Goal: Task Accomplishment & Management: Use online tool/utility

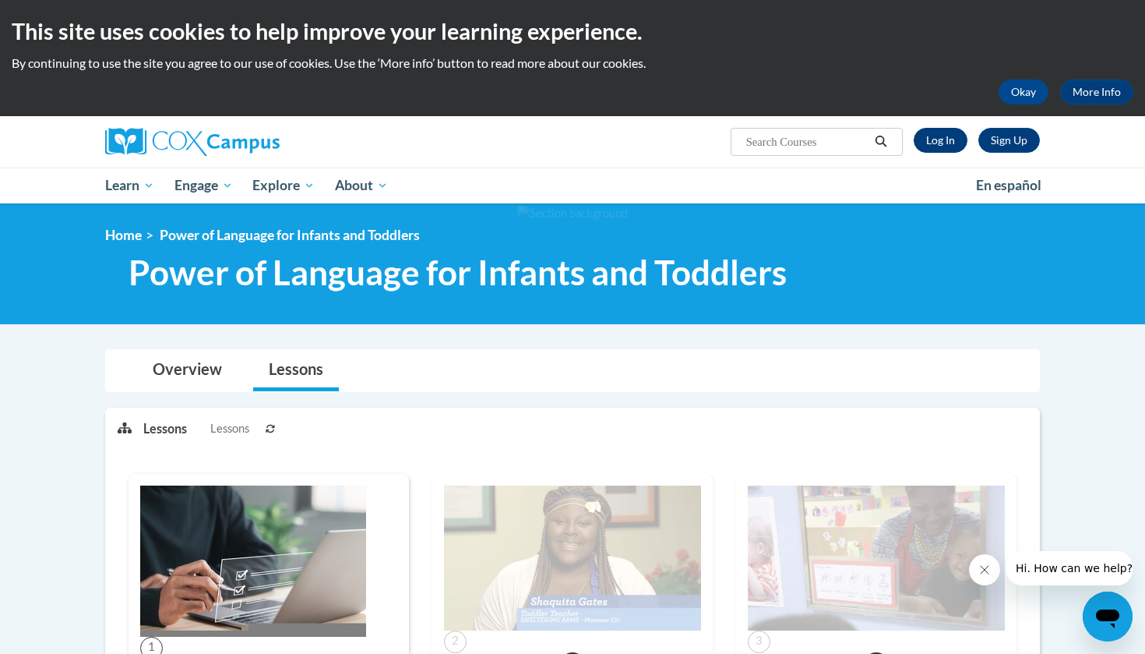
click at [940, 146] on link "Log In" at bounding box center [941, 140] width 54 height 25
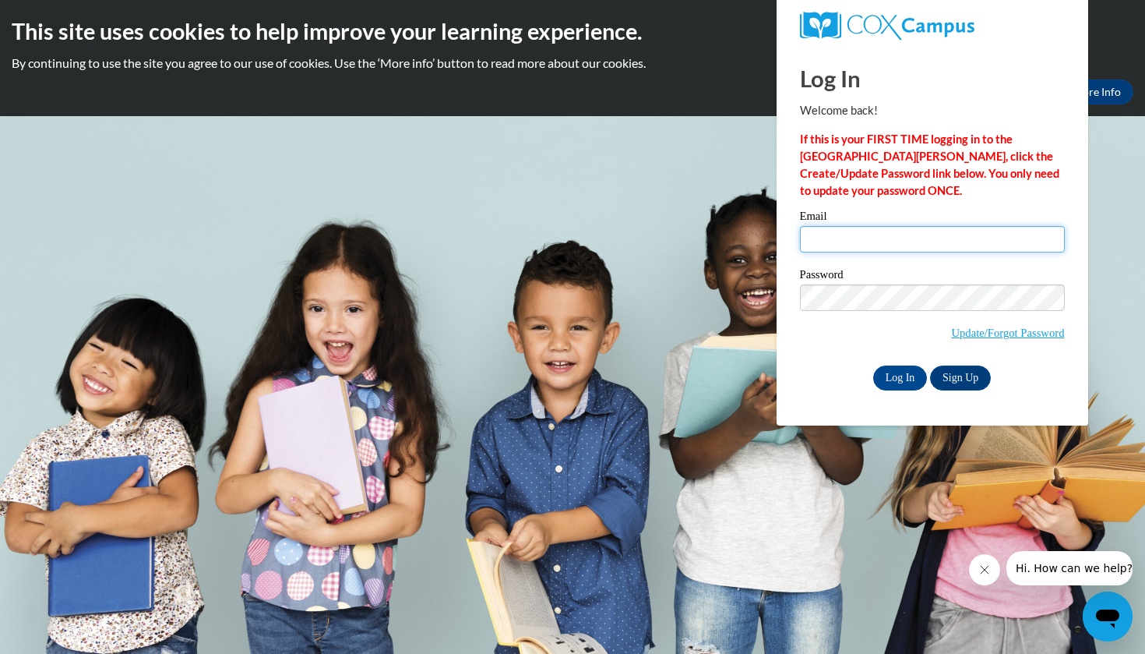
type input "Evette.Garrett62@gmail.com"
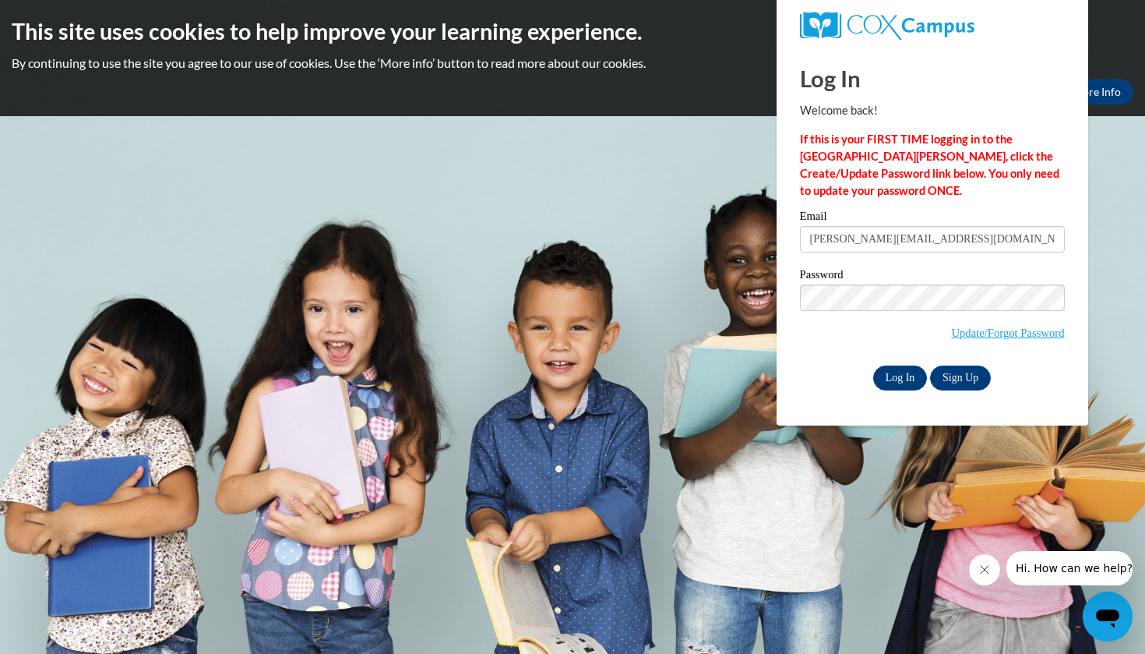
click at [905, 377] on input "Log In" at bounding box center [900, 377] width 55 height 25
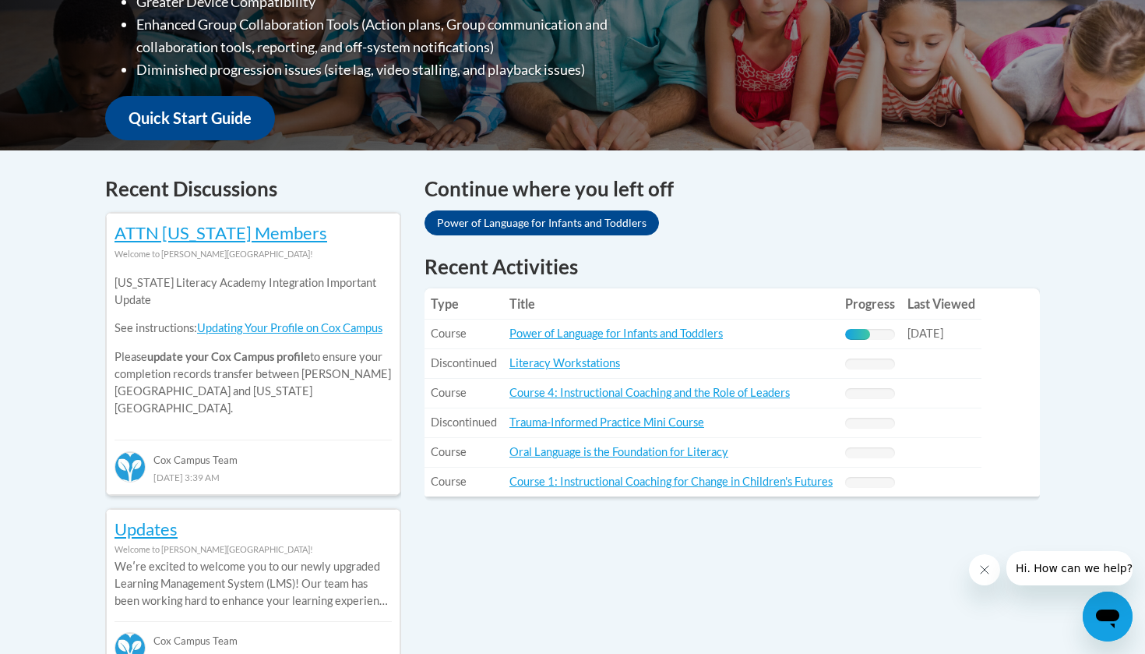
scroll to position [496, 0]
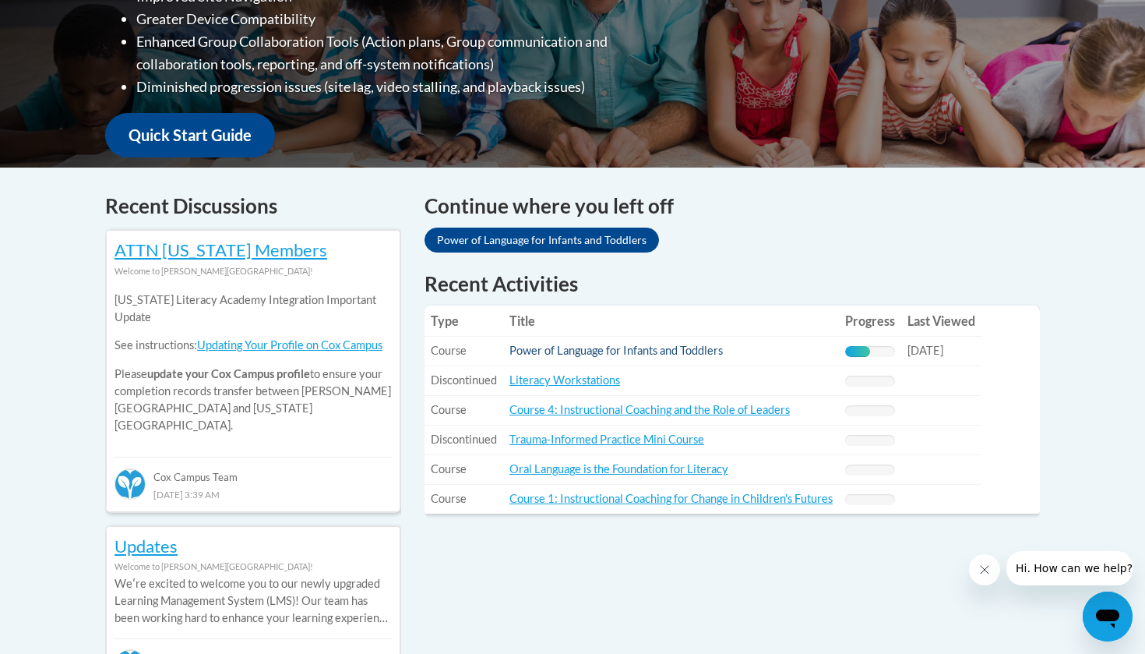
click at [640, 353] on link "Power of Language for Infants and Toddlers" at bounding box center [616, 350] width 213 height 13
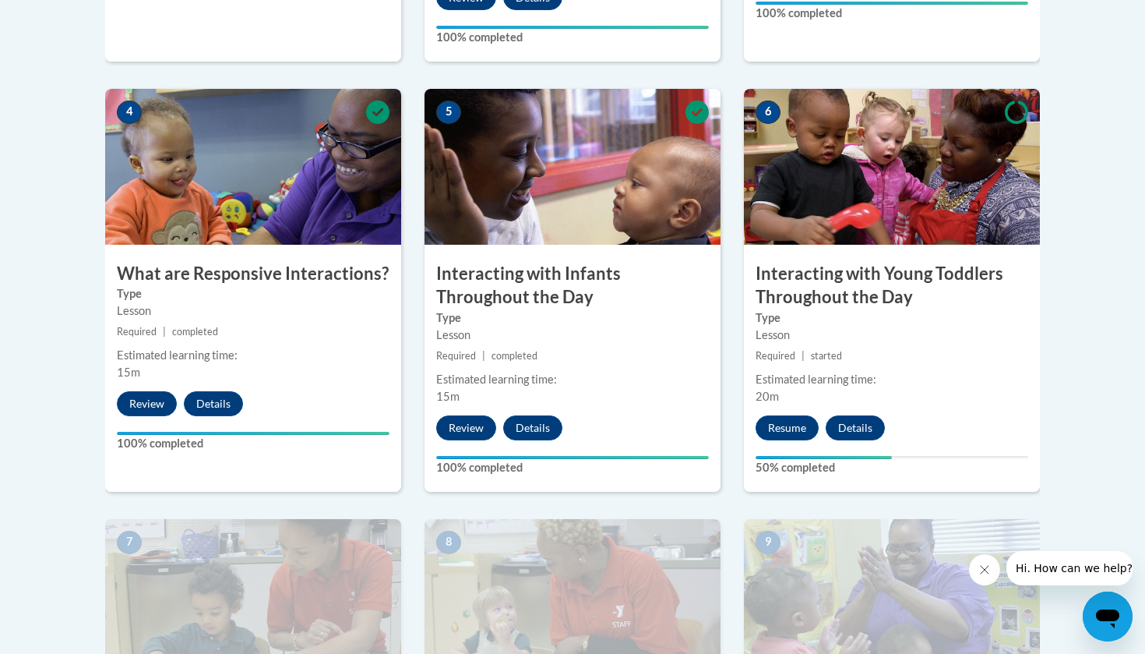
scroll to position [864, 0]
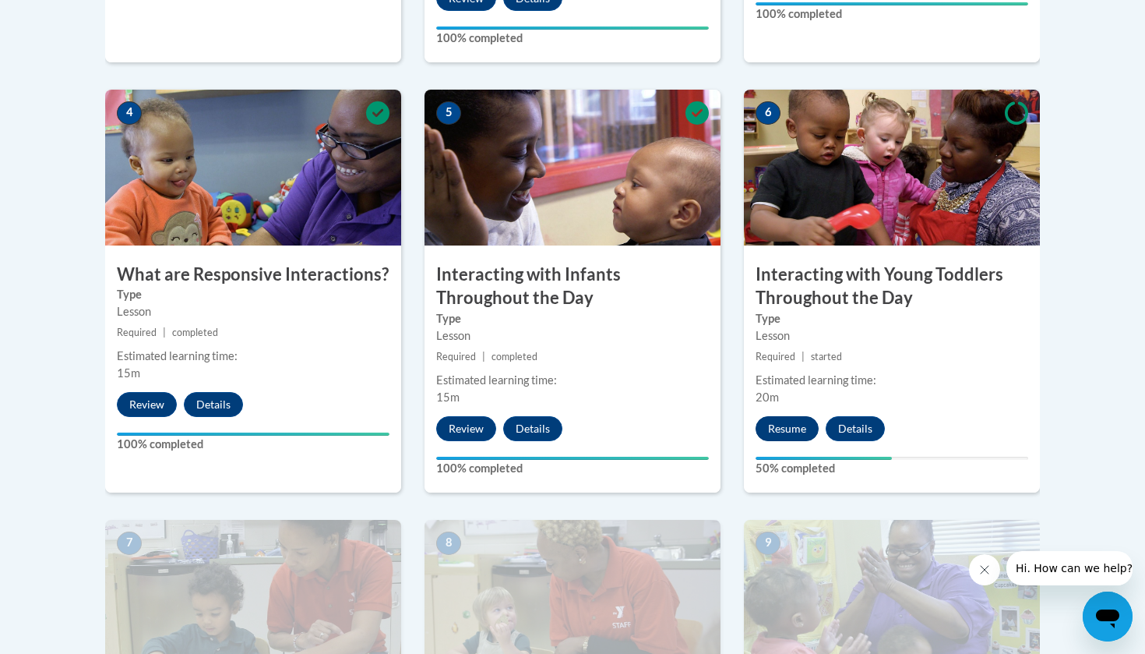
click at [785, 416] on button "Resume" at bounding box center [787, 428] width 63 height 25
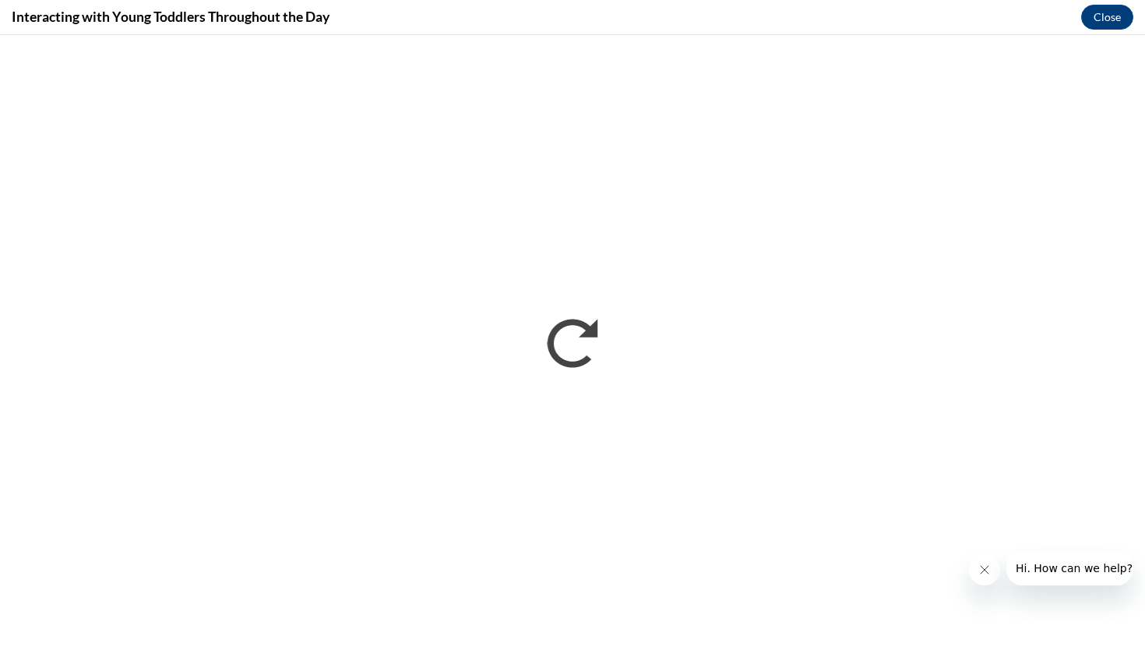
scroll to position [0, 0]
